Goal: Transaction & Acquisition: Download file/media

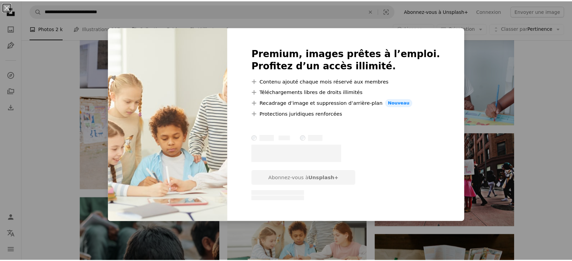
scroll to position [1692, 0]
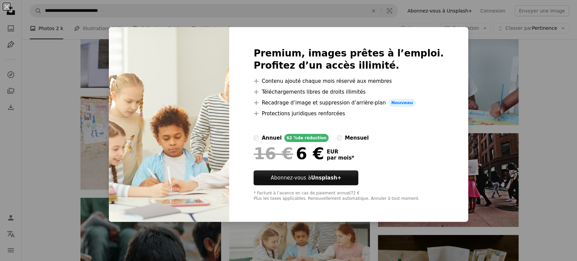
click at [106, 33] on div "An X shape Premium, images prêtes à l’emploi. Profitez d’un accès illimité. A p…" at bounding box center [288, 130] width 577 height 261
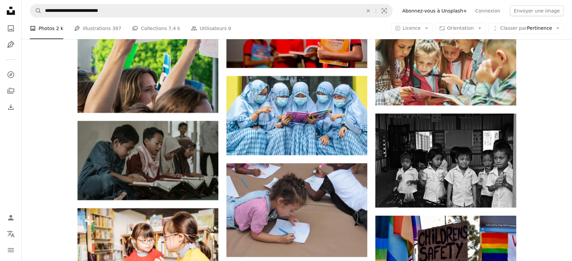
scroll to position [2218, 0]
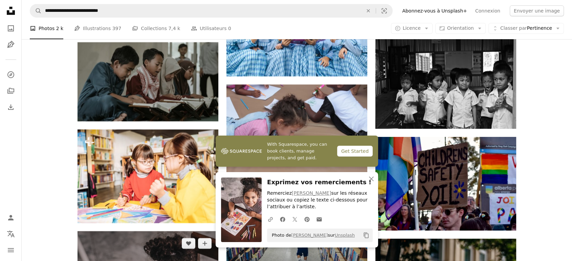
scroll to position [2293, 0]
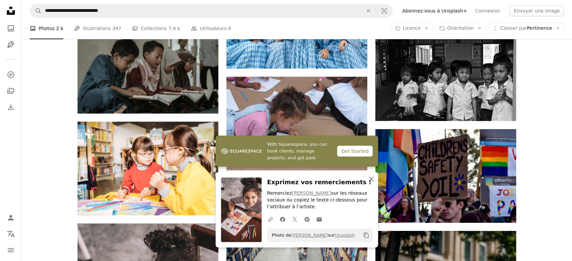
drag, startPoint x: 371, startPoint y: 179, endPoint x: 368, endPoint y: 173, distance: 7.4
click at [371, 179] on icon "button" at bounding box center [371, 179] width 5 height 5
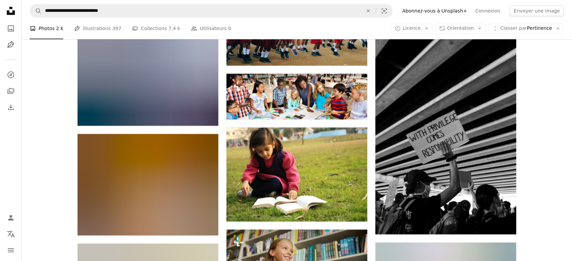
scroll to position [2932, 0]
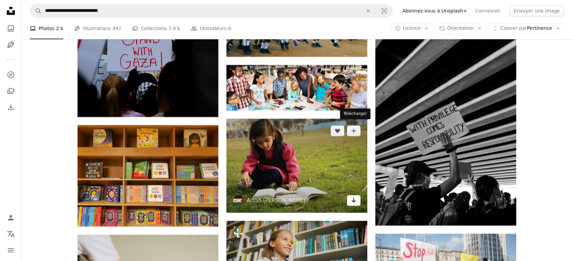
click at [356, 196] on icon "Arrow pointing down" at bounding box center [353, 200] width 5 height 8
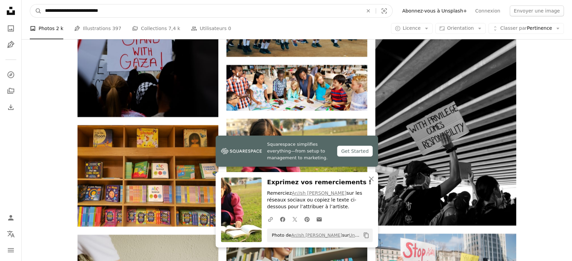
drag, startPoint x: 127, startPoint y: 13, endPoint x: 0, endPoint y: 34, distance: 129.0
type input "**********"
click at [30, 4] on button "A magnifying glass" at bounding box center [36, 10] width 12 height 13
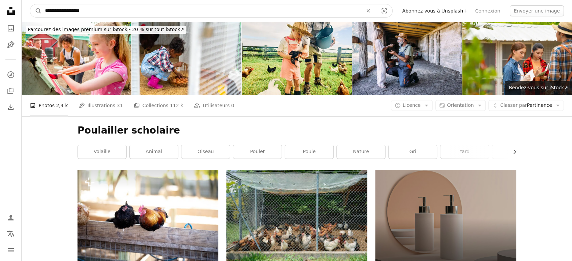
click at [73, 10] on input "**********" at bounding box center [201, 10] width 319 height 13
type input "**********"
click button "A magnifying glass" at bounding box center [36, 10] width 12 height 13
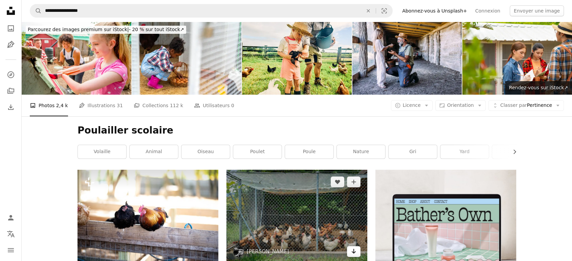
click at [352, 247] on icon "Arrow pointing down" at bounding box center [353, 251] width 5 height 8
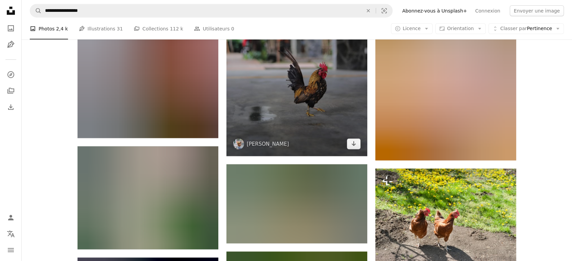
scroll to position [1842, 0]
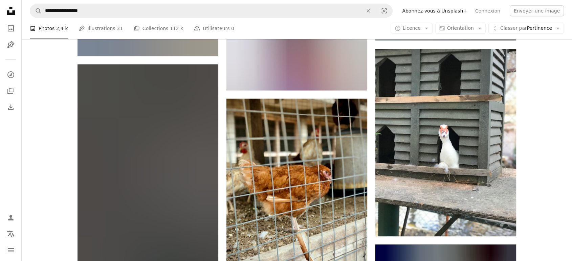
scroll to position [2669, 0]
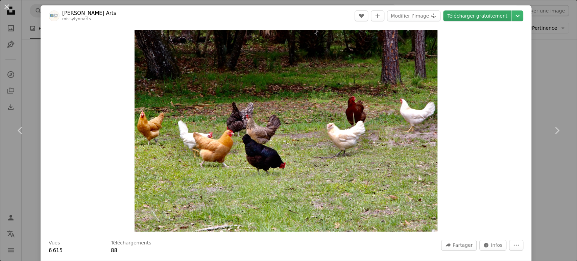
click at [496, 18] on link "Télécharger gratuitement" at bounding box center [478, 15] width 68 height 11
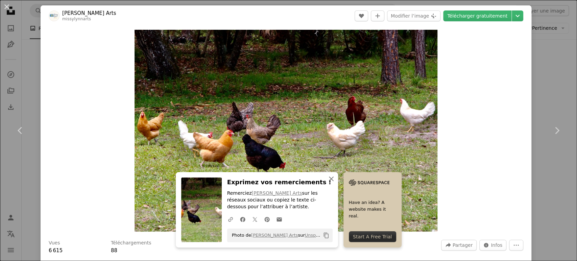
click at [336, 180] on icon "An X shape" at bounding box center [331, 179] width 8 height 8
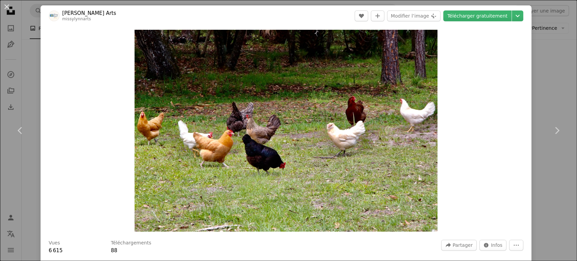
drag, startPoint x: 550, startPoint y: 223, endPoint x: 535, endPoint y: 75, distance: 149.0
click at [549, 223] on div "An X shape Chevron left Chevron right [PERSON_NAME] Arts missylynnarts A heart …" at bounding box center [288, 130] width 577 height 261
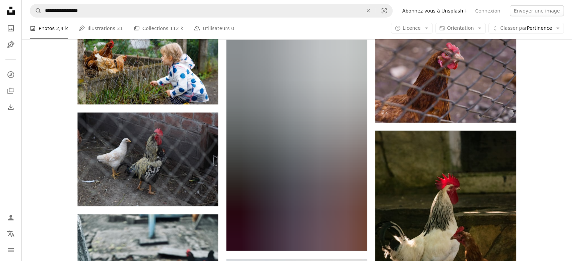
scroll to position [4586, 0]
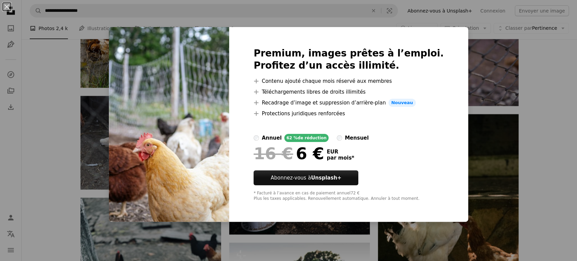
click at [497, 191] on div "An X shape Premium, images prêtes à l’emploi. Profitez d’un accès illimité. A p…" at bounding box center [288, 130] width 577 height 261
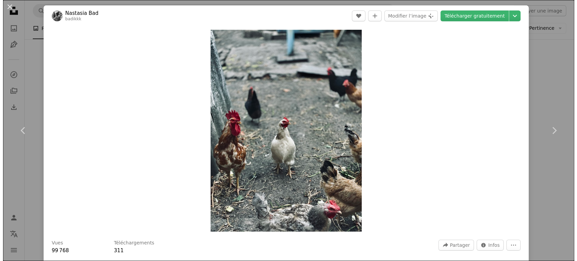
scroll to position [4924, 0]
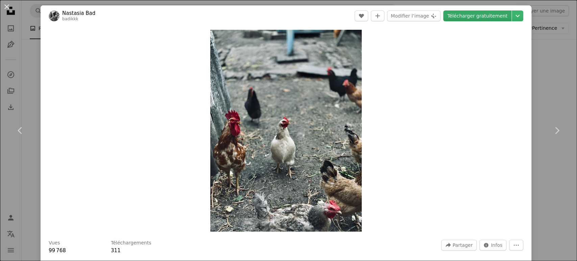
click at [486, 18] on link "Télécharger gratuitement" at bounding box center [478, 15] width 68 height 11
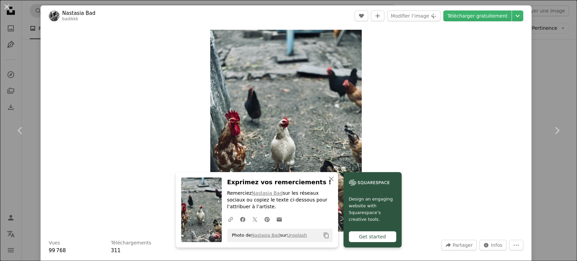
drag, startPoint x: 551, startPoint y: 89, endPoint x: 269, endPoint y: 13, distance: 291.7
click at [551, 89] on div "An X shape Chevron left Chevron right Nastasia Bad badikkk A heart A plus sign …" at bounding box center [288, 130] width 577 height 261
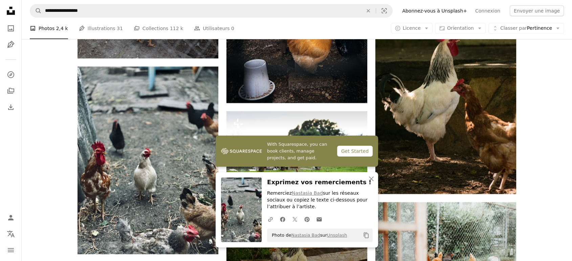
scroll to position [4811, 0]
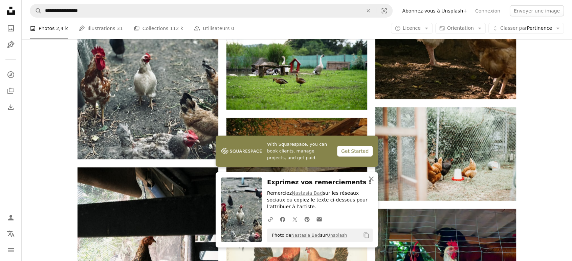
click at [369, 180] on icon "An X shape" at bounding box center [371, 179] width 8 height 8
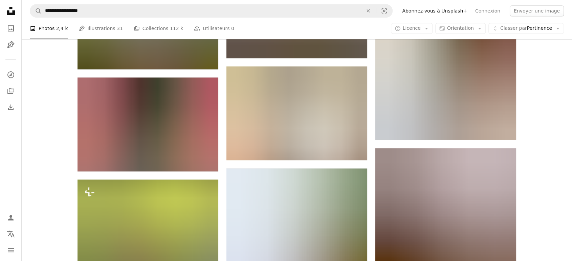
scroll to position [5525, 0]
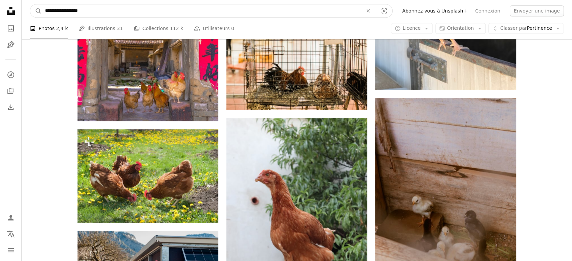
drag, startPoint x: 116, startPoint y: 16, endPoint x: 0, endPoint y: 19, distance: 116.4
type input "**********"
click button "A magnifying glass" at bounding box center [36, 10] width 12 height 13
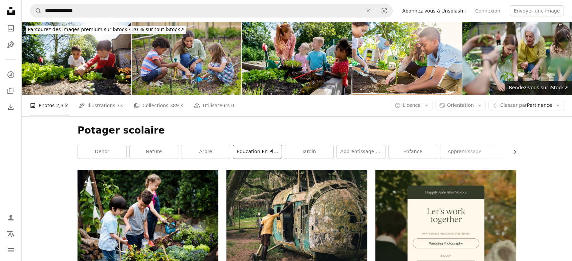
click at [245, 145] on link "Éducation en plein air" at bounding box center [257, 152] width 48 height 14
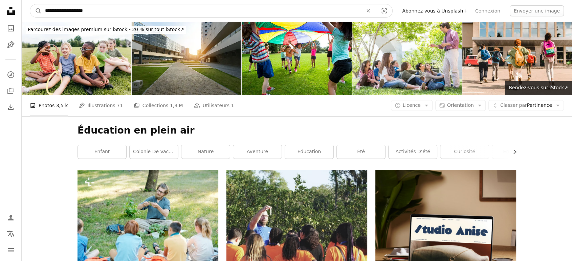
drag, startPoint x: 98, startPoint y: 12, endPoint x: 8, endPoint y: 3, distance: 90.4
type input "**********"
click at [30, 4] on button "A magnifying glass" at bounding box center [36, 10] width 12 height 13
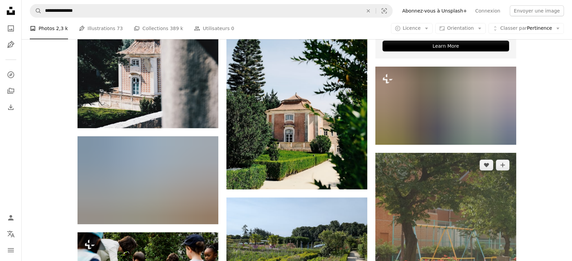
scroll to position [300, 0]
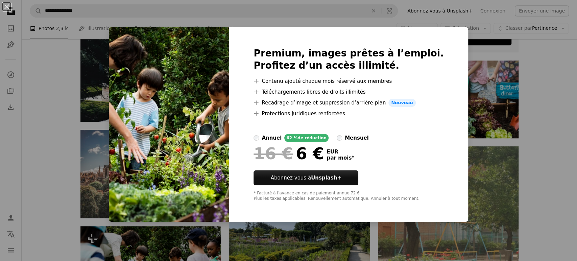
click at [168, 155] on img at bounding box center [169, 124] width 120 height 195
click at [110, 131] on div "An X shape Premium, images prêtes à l’emploi. Profitez d’un accès illimité. A p…" at bounding box center [288, 130] width 577 height 261
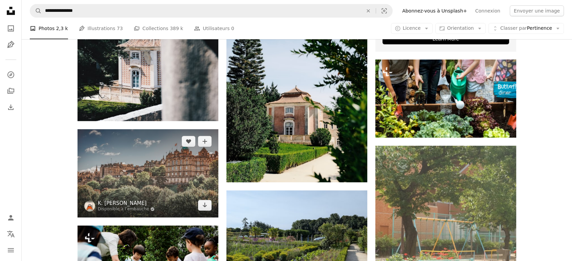
click at [110, 131] on div "A heart A plus sign K. [PERSON_NAME] Disponible à l’embauche A checkmark inside…" at bounding box center [147, 173] width 141 height 88
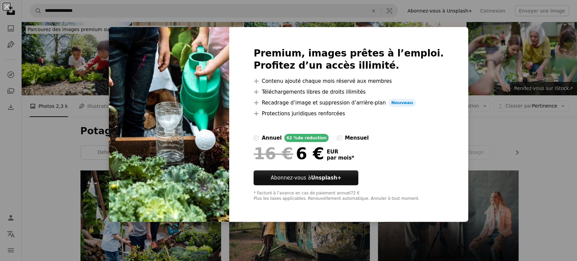
click at [470, 128] on div "An X shape Premium, images prêtes à l’emploi. Profitez d’un accès illimité. A p…" at bounding box center [288, 130] width 577 height 261
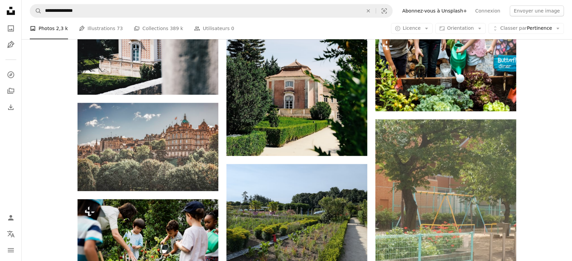
scroll to position [376, 0]
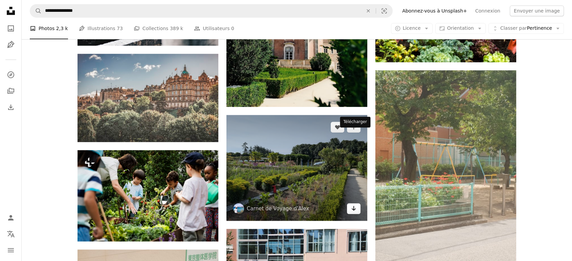
click at [356, 203] on link "Arrow pointing down" at bounding box center [354, 208] width 14 height 11
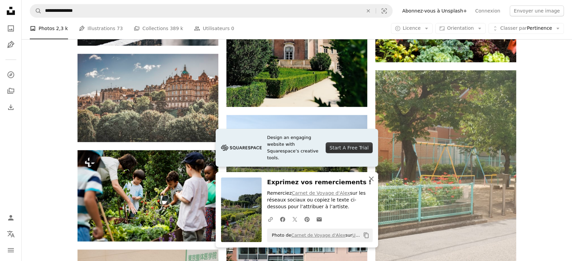
click at [370, 181] on icon "An X shape" at bounding box center [371, 179] width 8 height 8
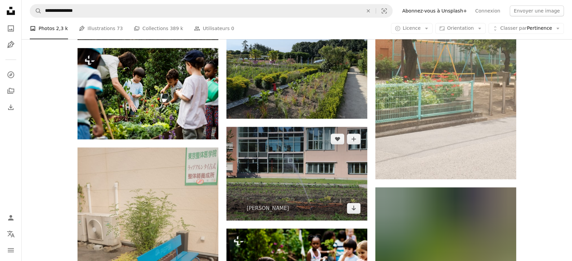
scroll to position [489, 0]
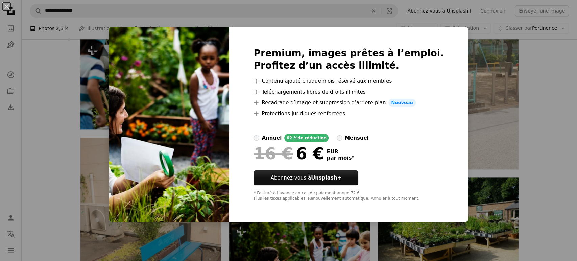
click at [476, 97] on div "An X shape Premium, images prêtes à l’emploi. Profitez d’un accès illimité. A p…" at bounding box center [288, 130] width 577 height 261
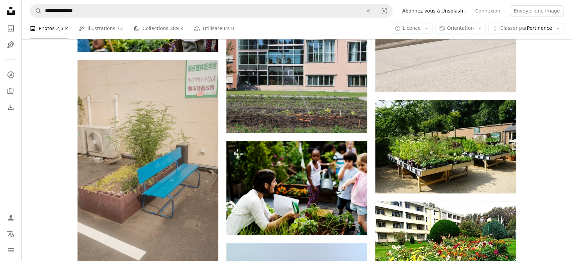
scroll to position [601, 0]
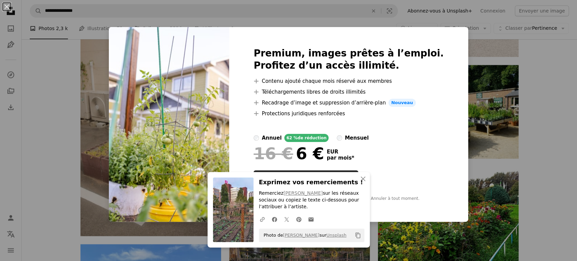
click at [468, 87] on div "An X shape Premium, images prêtes à l’emploi. Profitez d’un accès illimité. A p…" at bounding box center [288, 130] width 577 height 261
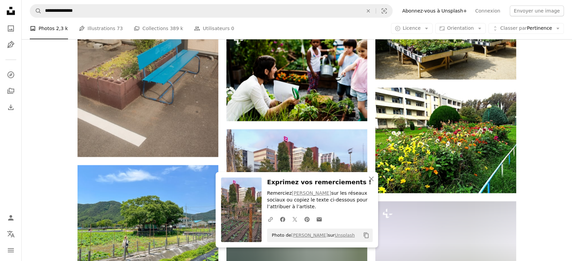
scroll to position [714, 0]
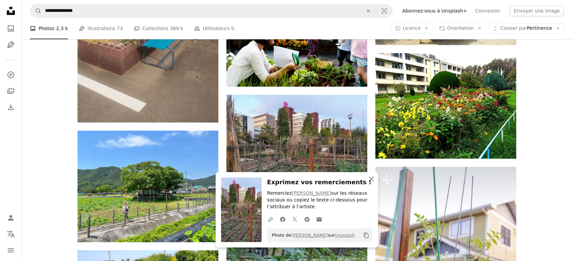
click at [373, 178] on icon "An X shape" at bounding box center [371, 179] width 8 height 8
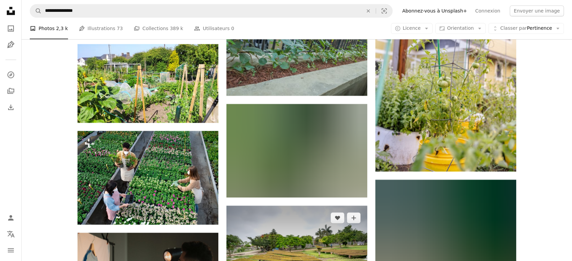
scroll to position [939, 0]
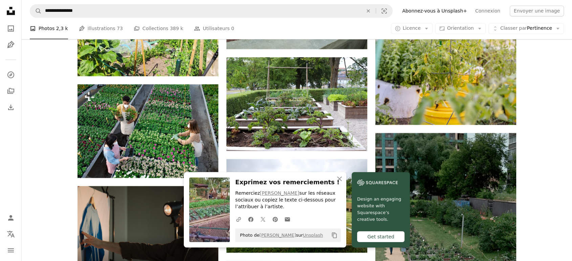
scroll to position [1052, 0]
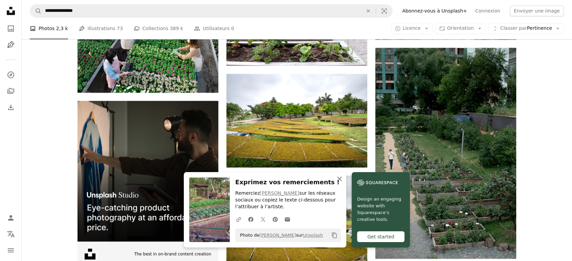
click at [343, 177] on icon "An X shape" at bounding box center [339, 179] width 8 height 8
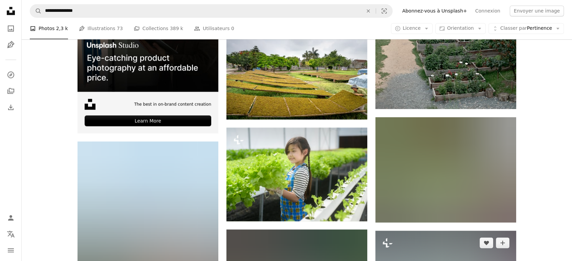
scroll to position [1203, 0]
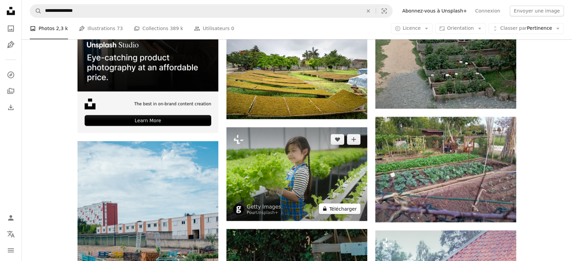
click at [348, 203] on button "A lock Télécharger" at bounding box center [340, 208] width 42 height 11
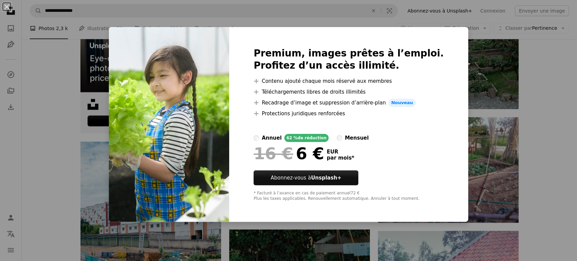
click at [482, 68] on div "An X shape Premium, images prêtes à l’emploi. Profitez d’un accès illimité. A p…" at bounding box center [288, 130] width 577 height 261
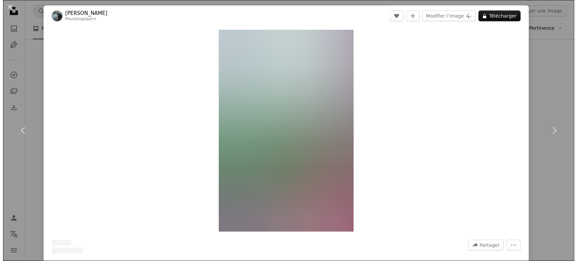
scroll to position [1353, 0]
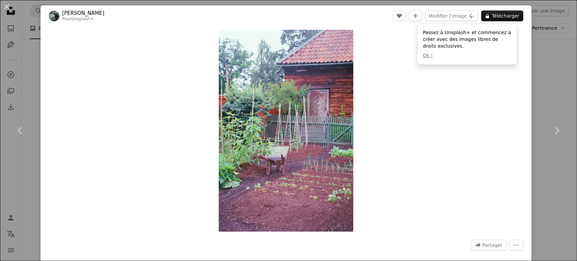
click at [548, 88] on div "An X shape Chevron left Chevron right [PERSON_NAME] Pour Unsplash+ A heart A pl…" at bounding box center [288, 130] width 577 height 261
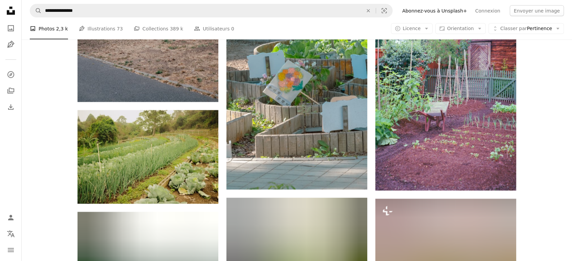
scroll to position [1466, 0]
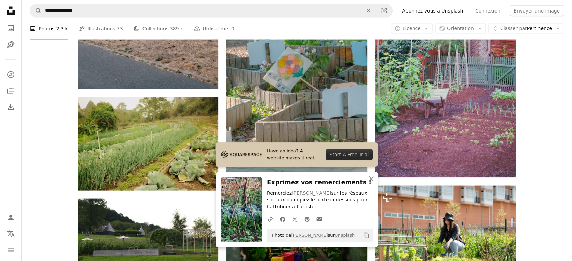
click at [370, 179] on icon "button" at bounding box center [371, 179] width 5 height 5
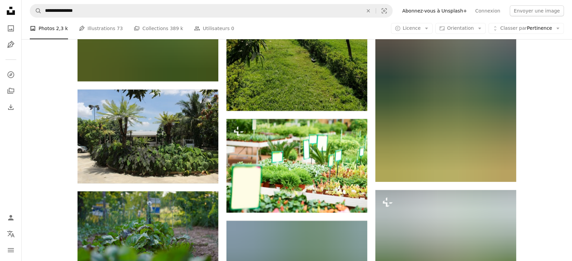
scroll to position [2481, 0]
